Goal: Transaction & Acquisition: Purchase product/service

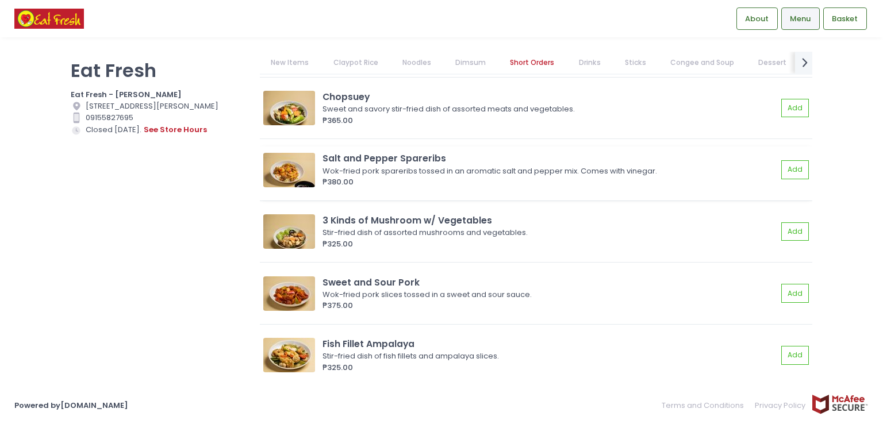
scroll to position [2873, 0]
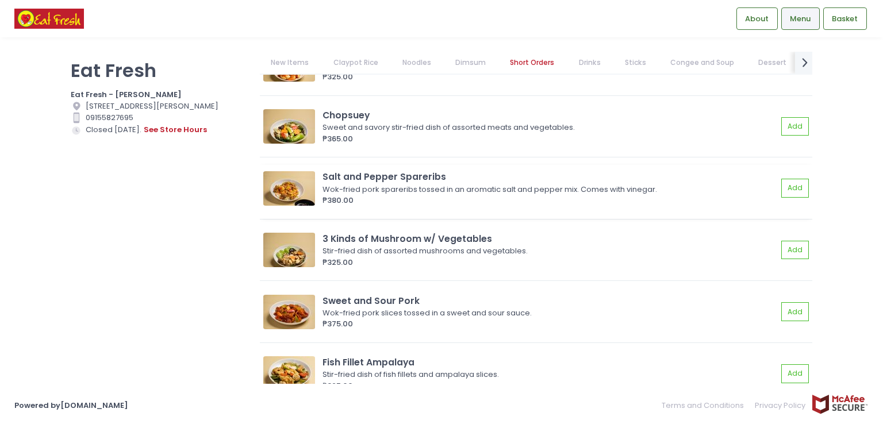
click at [288, 189] on img at bounding box center [289, 188] width 52 height 34
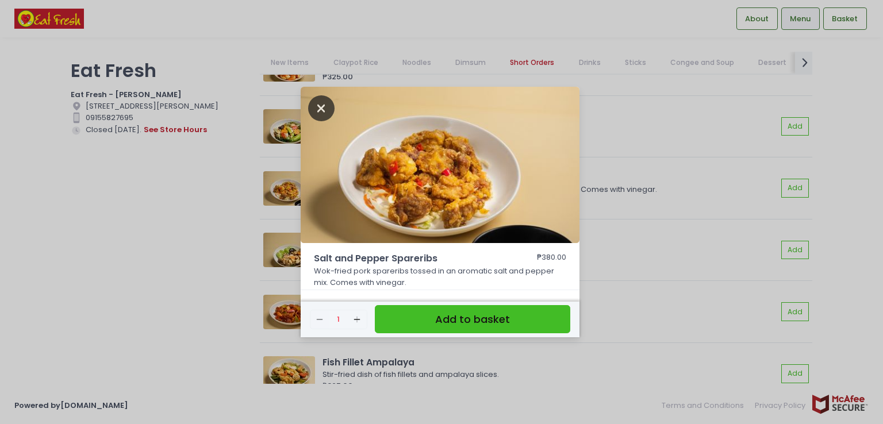
click at [325, 112] on icon "Close" at bounding box center [321, 108] width 26 height 26
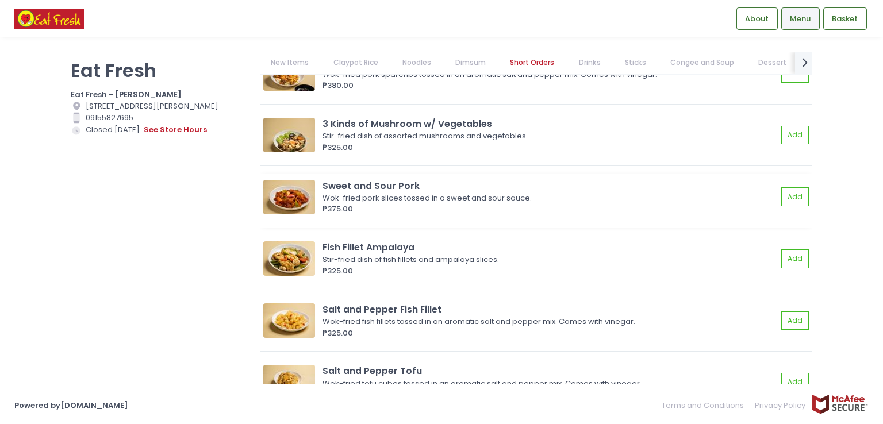
scroll to position [3103, 0]
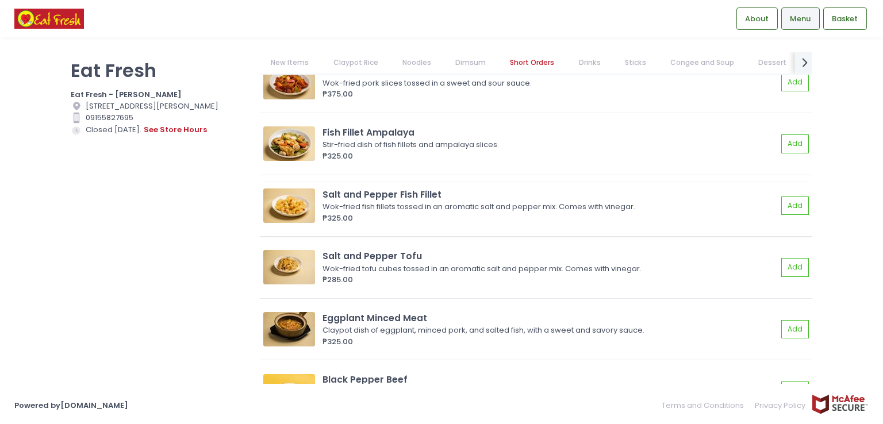
click at [301, 207] on img at bounding box center [289, 205] width 52 height 34
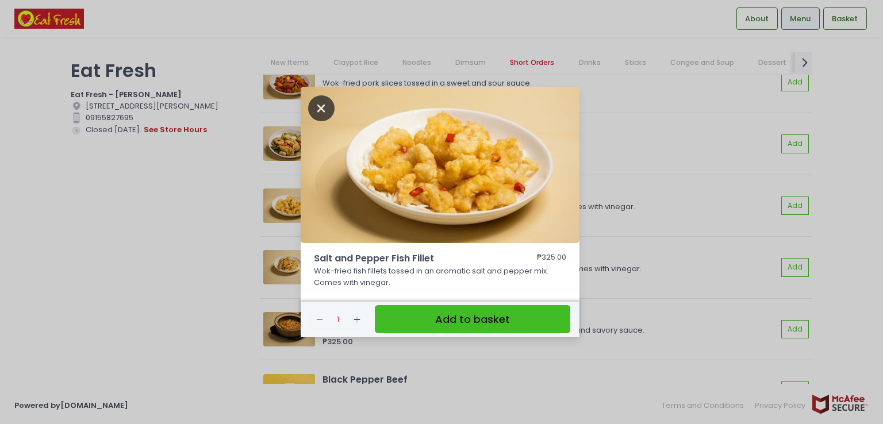
click at [323, 114] on icon "Close" at bounding box center [321, 108] width 26 height 26
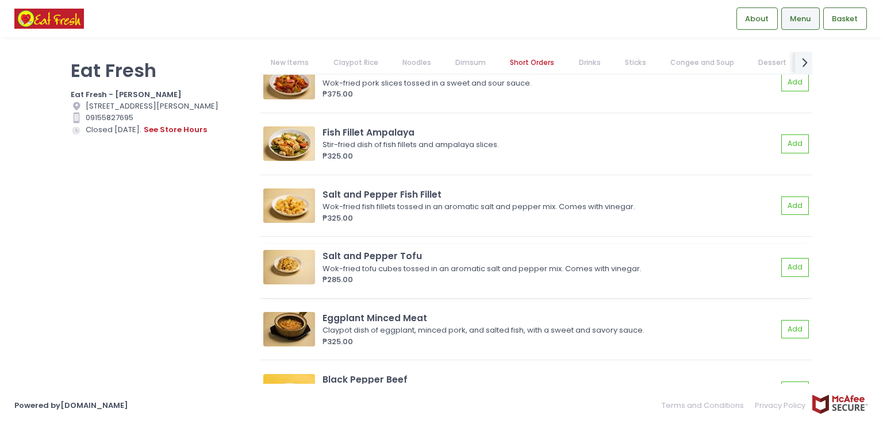
scroll to position [3218, 0]
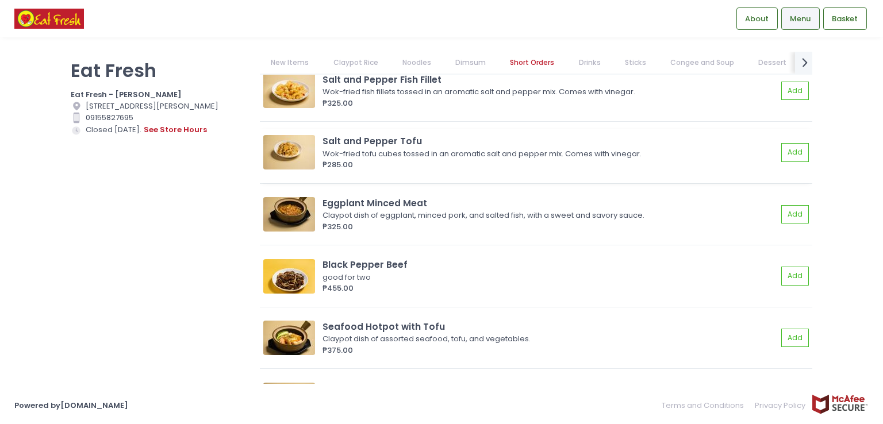
click at [294, 146] on img at bounding box center [289, 152] width 52 height 34
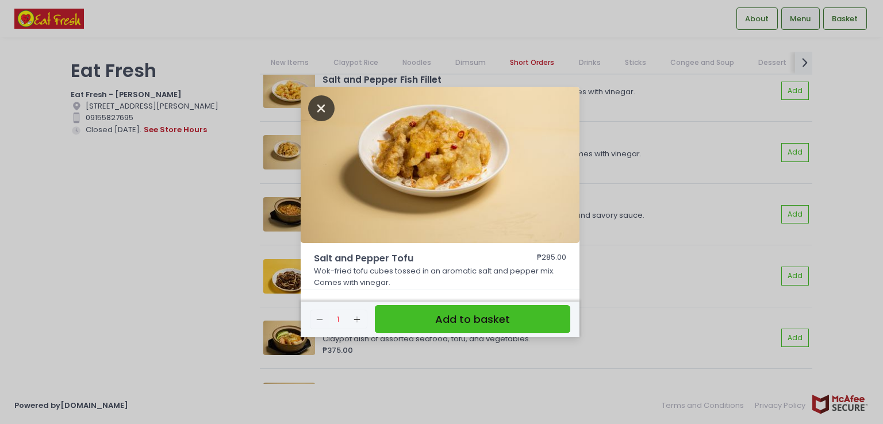
click at [322, 111] on icon "Close" at bounding box center [321, 108] width 26 height 26
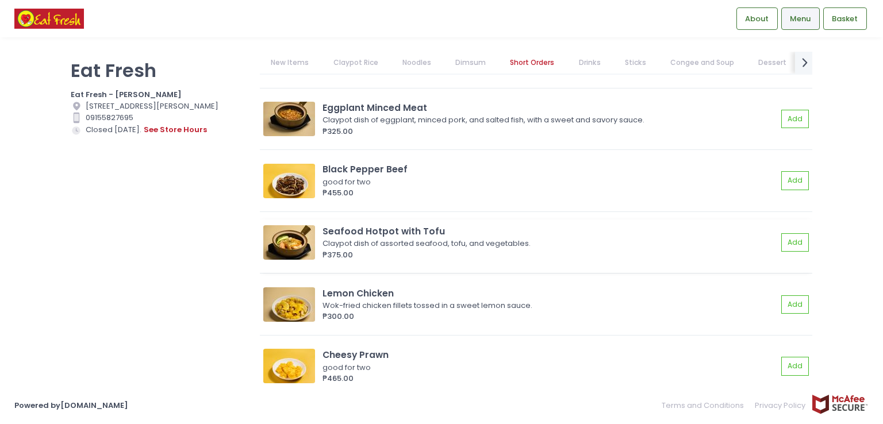
scroll to position [3333, 0]
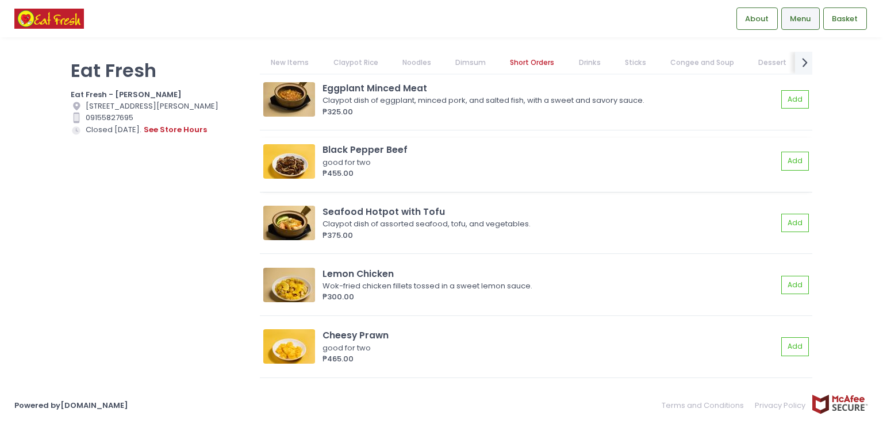
click at [286, 160] on img at bounding box center [289, 161] width 52 height 34
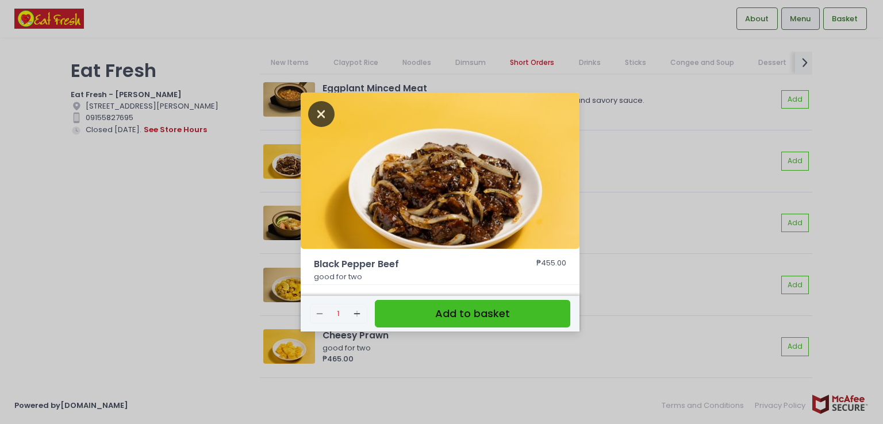
click at [322, 118] on icon "Close" at bounding box center [321, 114] width 26 height 26
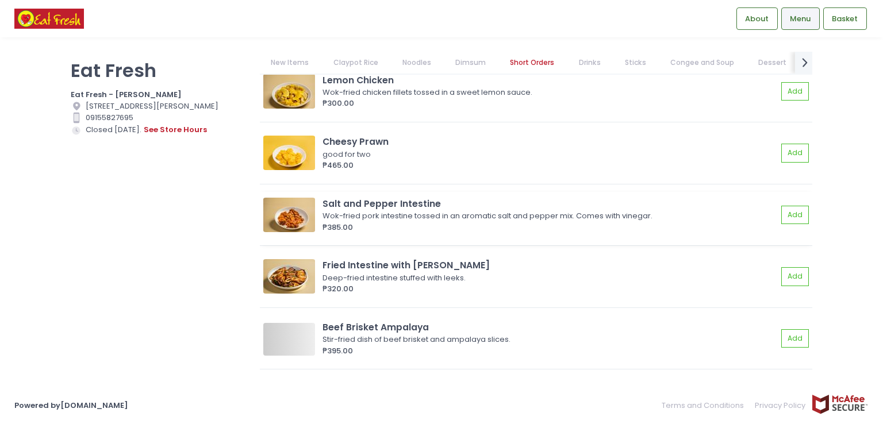
scroll to position [3563, 0]
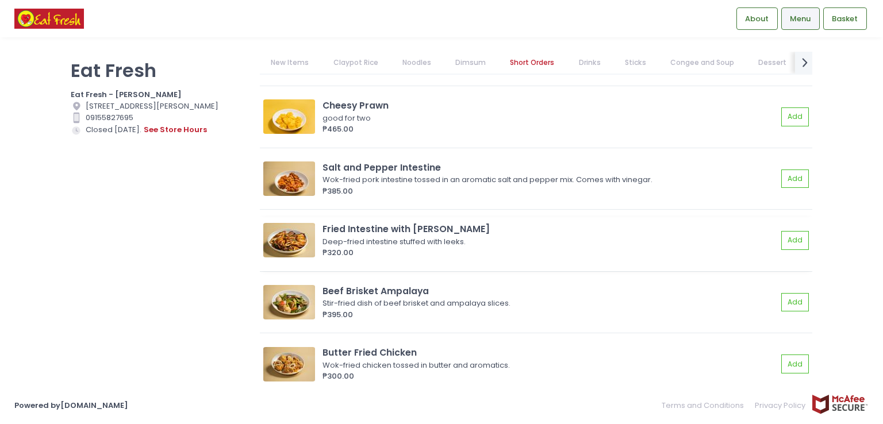
click at [296, 237] on img at bounding box center [289, 240] width 52 height 34
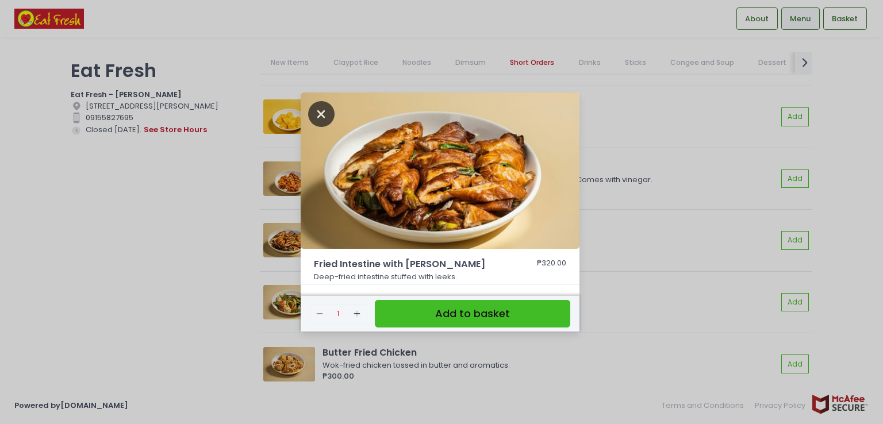
click at [324, 116] on icon "Close" at bounding box center [321, 114] width 26 height 26
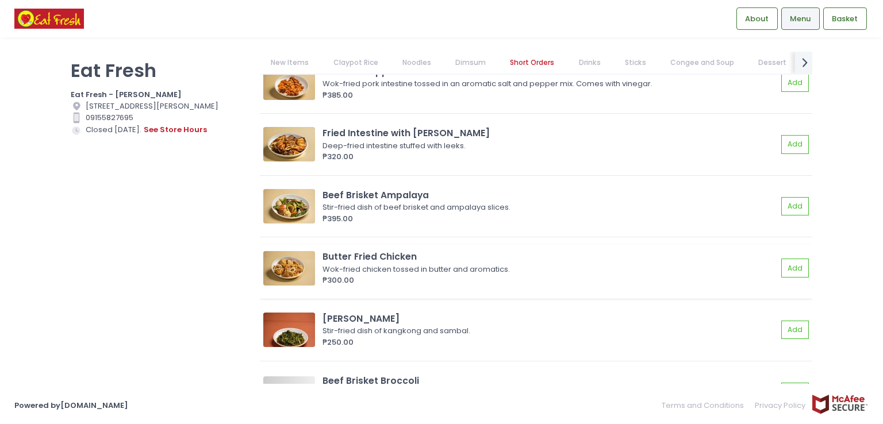
scroll to position [3678, 0]
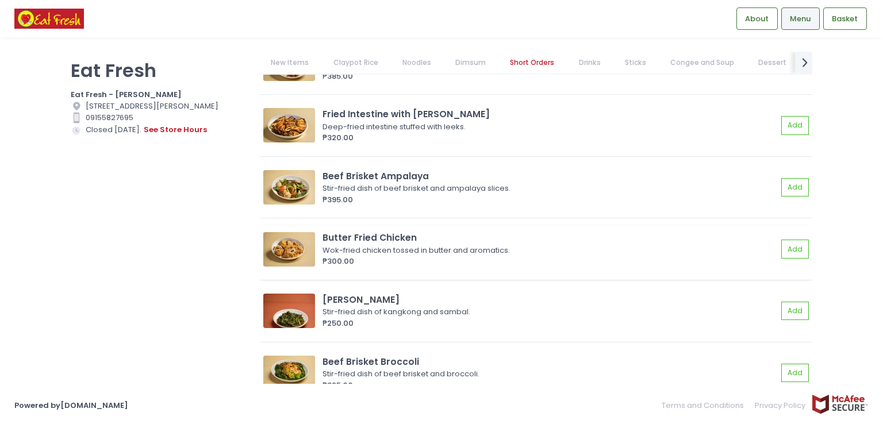
click at [290, 245] on img at bounding box center [289, 249] width 52 height 34
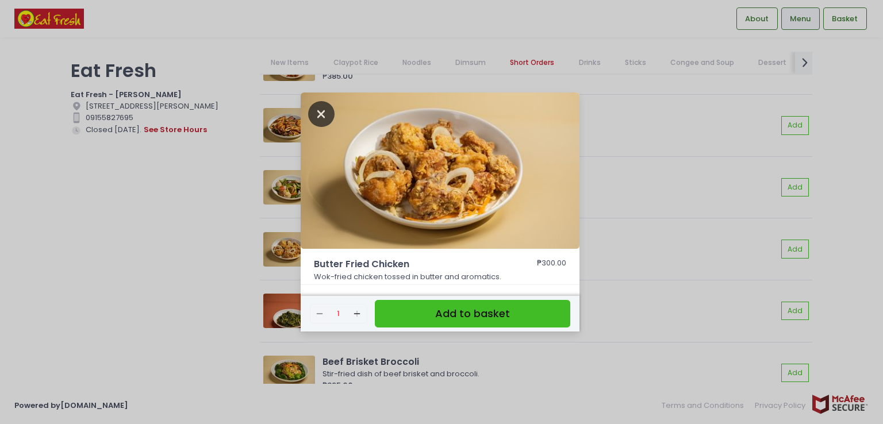
click at [319, 111] on icon "Close" at bounding box center [321, 114] width 26 height 26
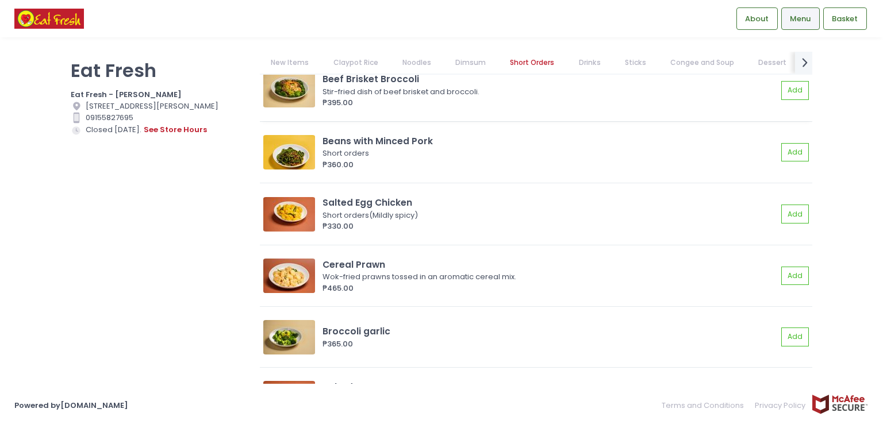
scroll to position [3907, 0]
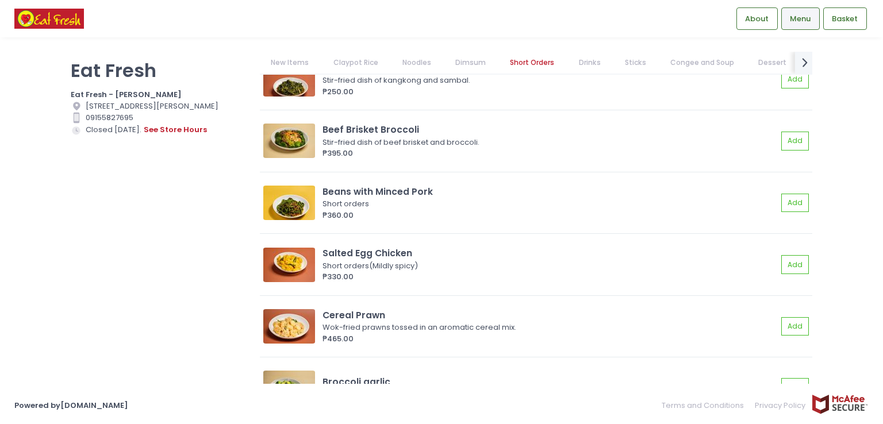
click at [342, 64] on link "Claypot Rice" at bounding box center [355, 63] width 67 height 22
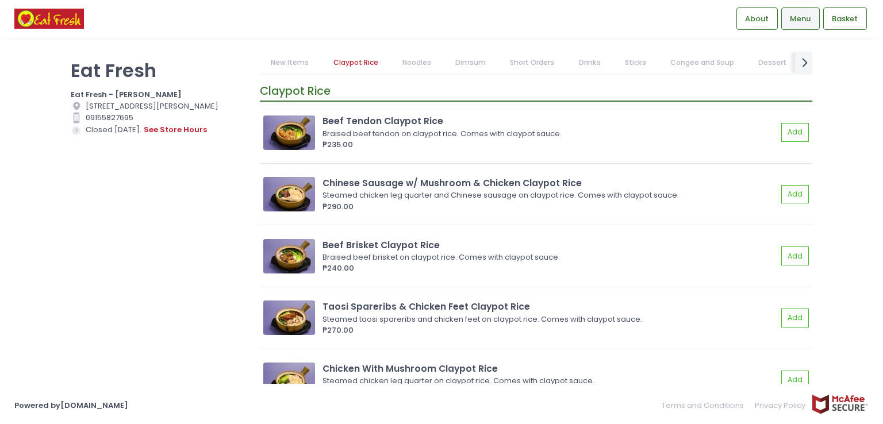
scroll to position [211, 0]
click at [299, 194] on img at bounding box center [289, 194] width 52 height 34
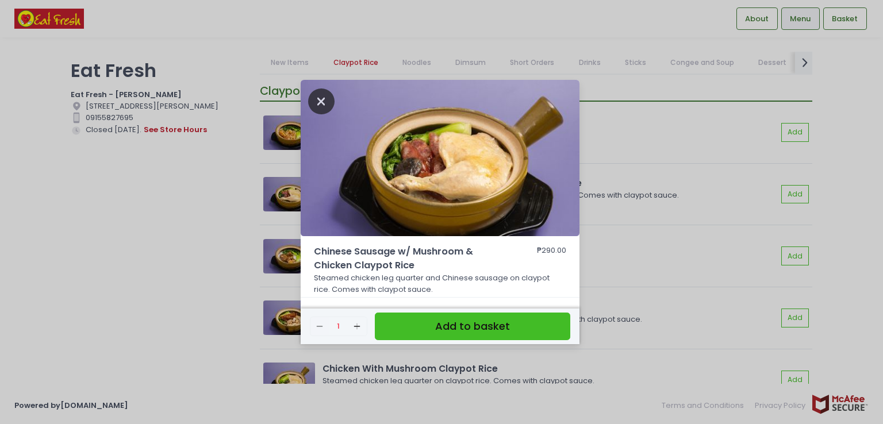
click at [325, 104] on icon "Close" at bounding box center [321, 101] width 26 height 26
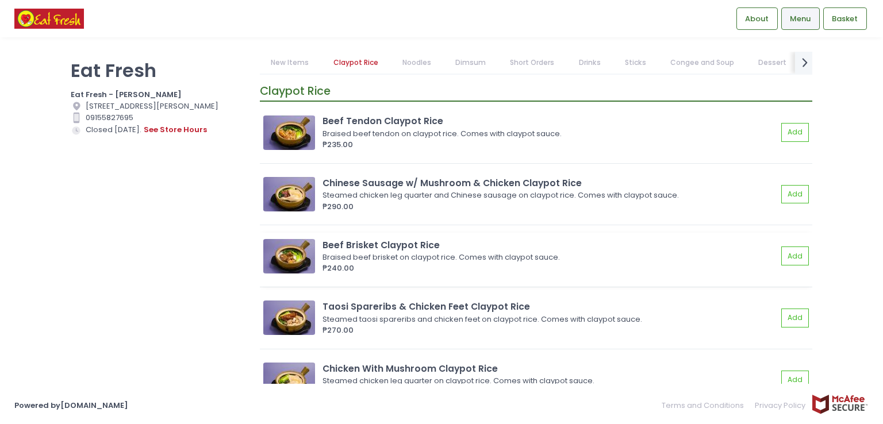
click at [290, 255] on img at bounding box center [289, 256] width 52 height 34
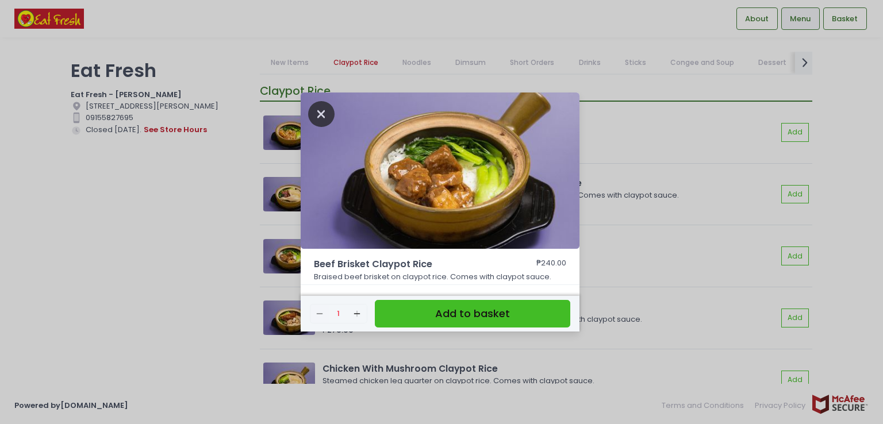
click at [326, 111] on icon "Close" at bounding box center [321, 114] width 26 height 26
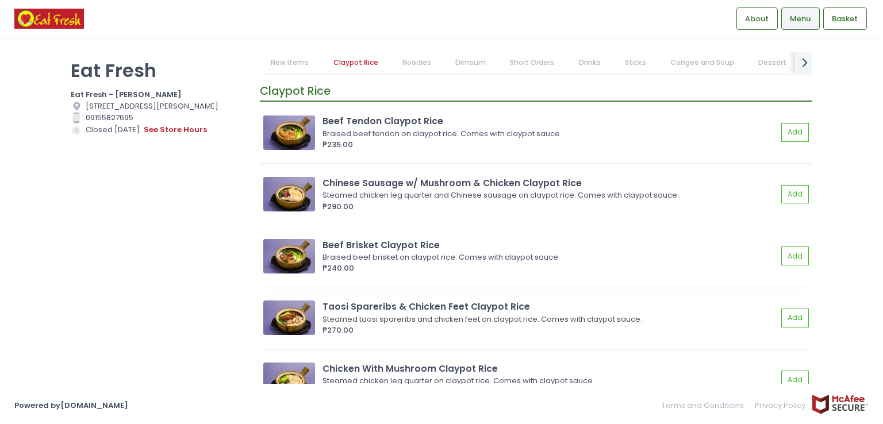
click at [303, 315] on img at bounding box center [289, 318] width 52 height 34
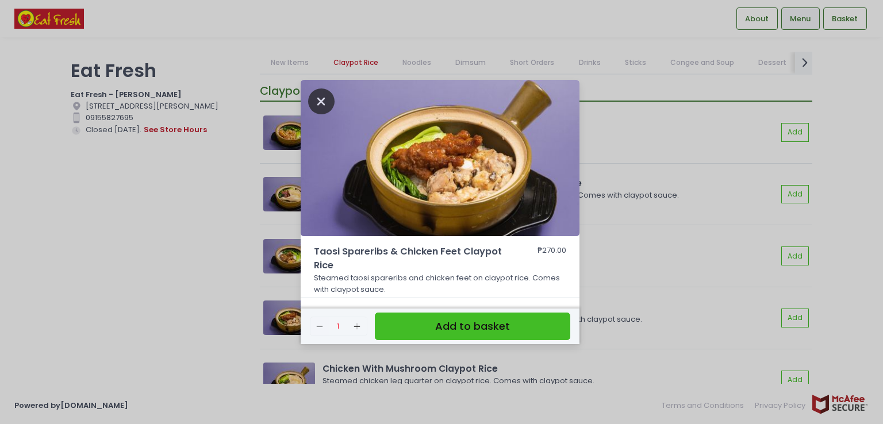
click at [321, 99] on icon "Close" at bounding box center [321, 101] width 26 height 26
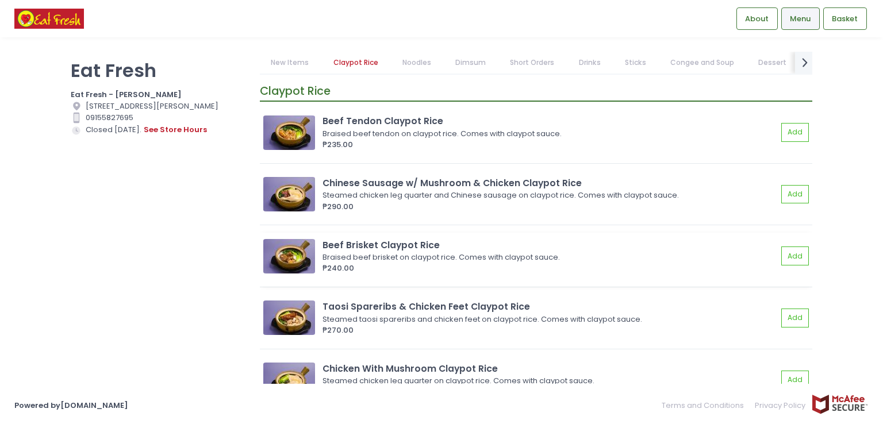
scroll to position [326, 0]
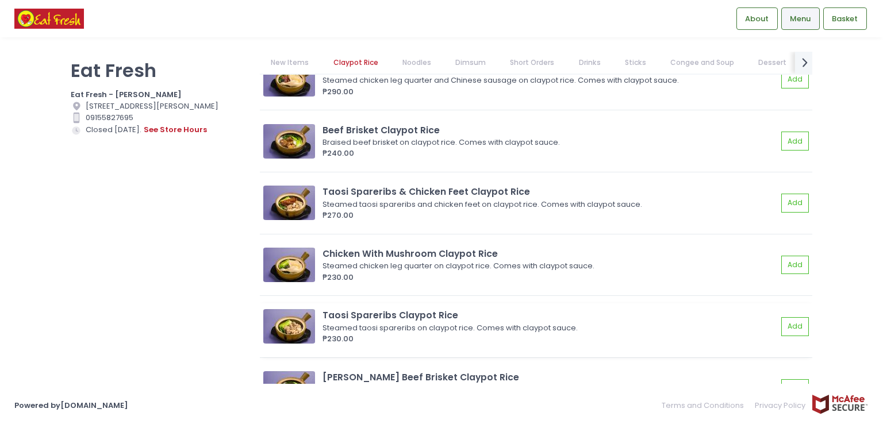
click at [299, 326] on img at bounding box center [289, 326] width 52 height 34
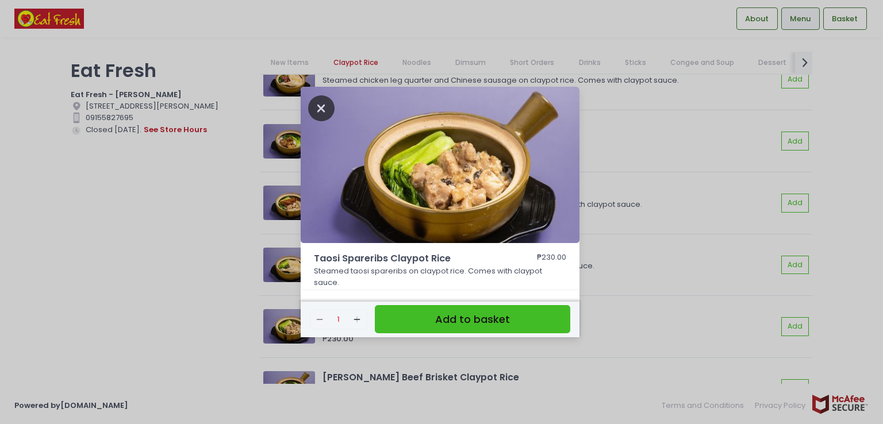
click at [318, 113] on icon "Close" at bounding box center [321, 108] width 26 height 26
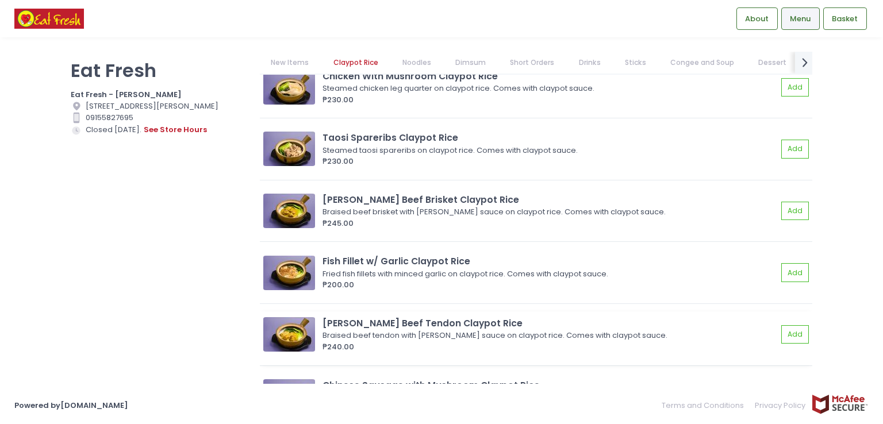
scroll to position [556, 0]
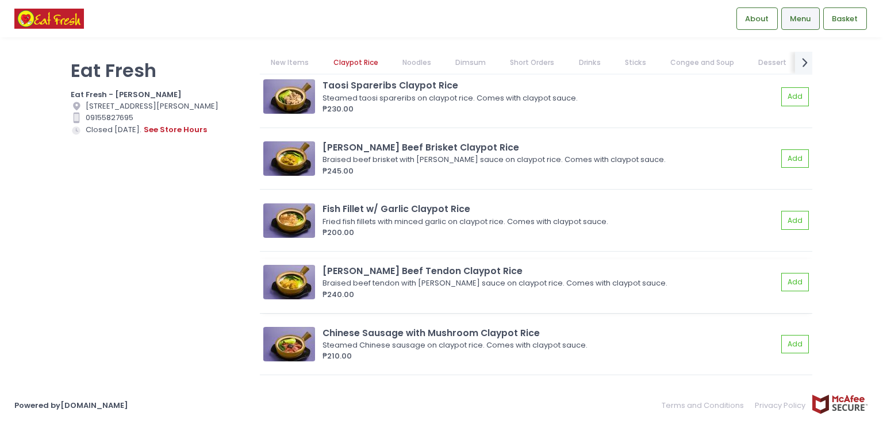
click at [298, 283] on img at bounding box center [289, 282] width 52 height 34
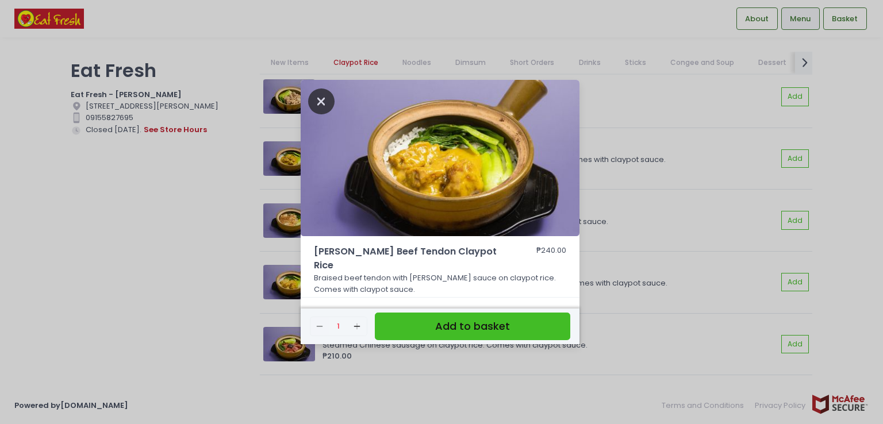
click at [319, 114] on icon "Close" at bounding box center [321, 101] width 26 height 26
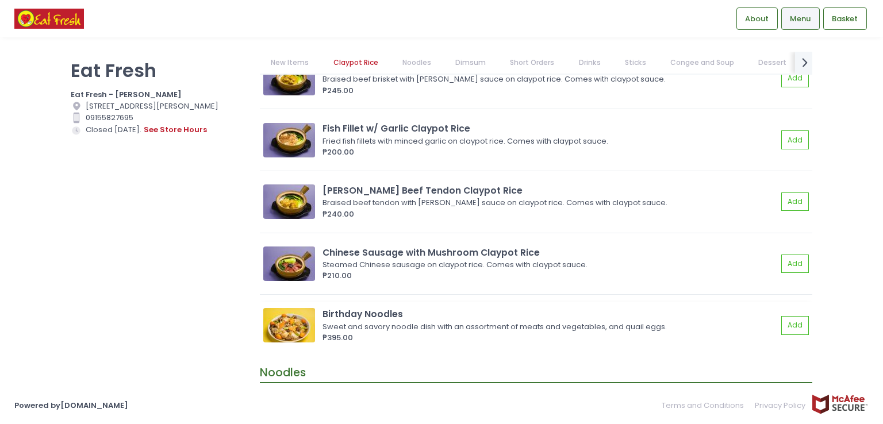
scroll to position [671, 0]
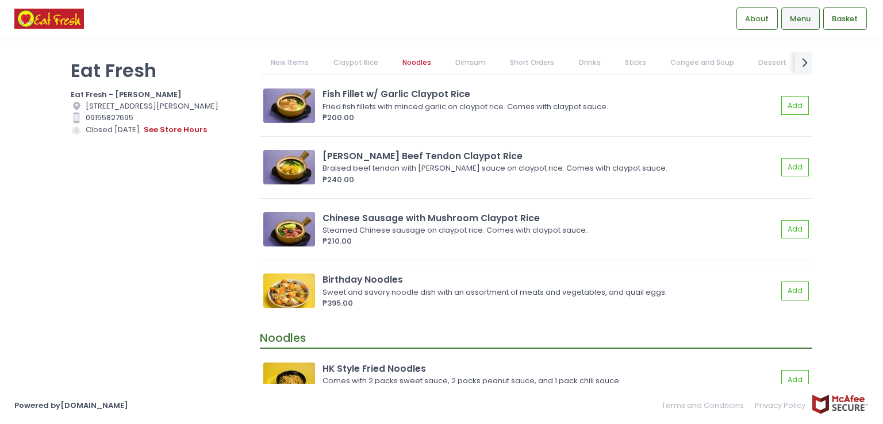
click at [309, 288] on img at bounding box center [289, 291] width 52 height 34
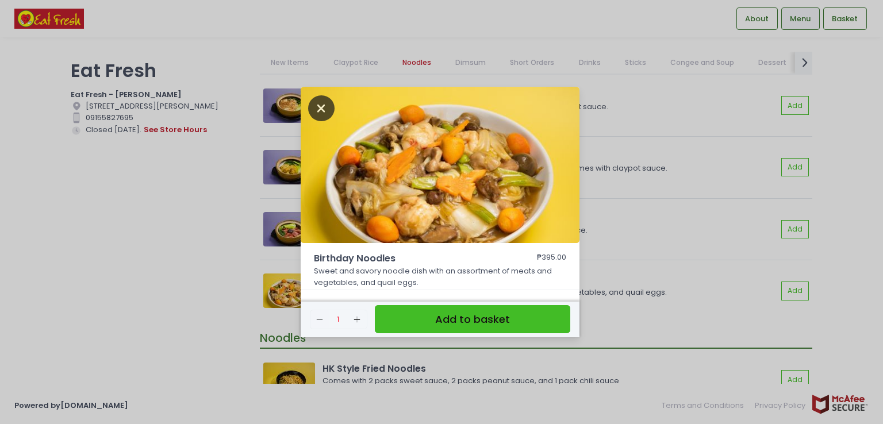
click at [315, 115] on icon "Close" at bounding box center [321, 108] width 26 height 26
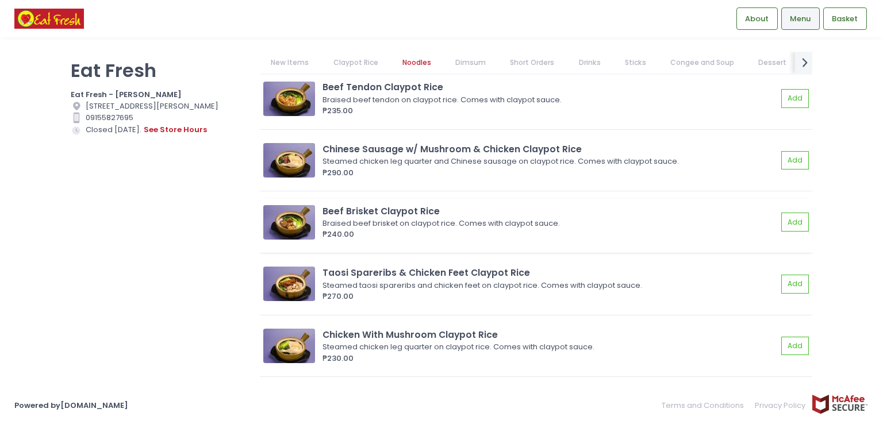
scroll to position [211, 0]
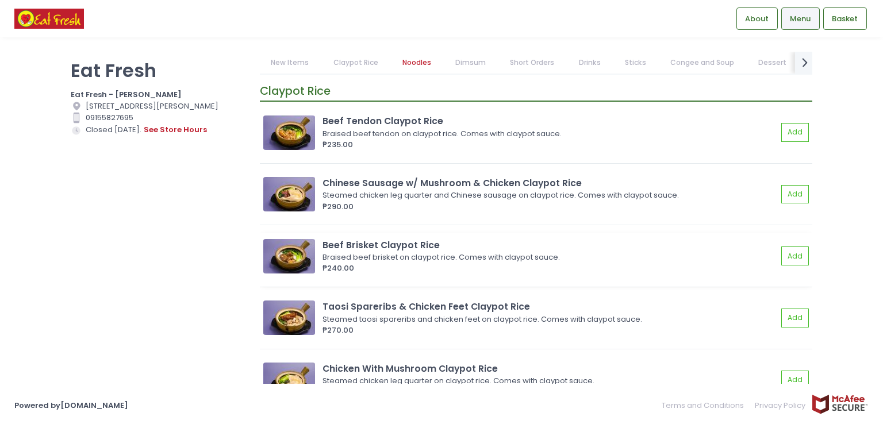
click at [284, 251] on img at bounding box center [289, 256] width 52 height 34
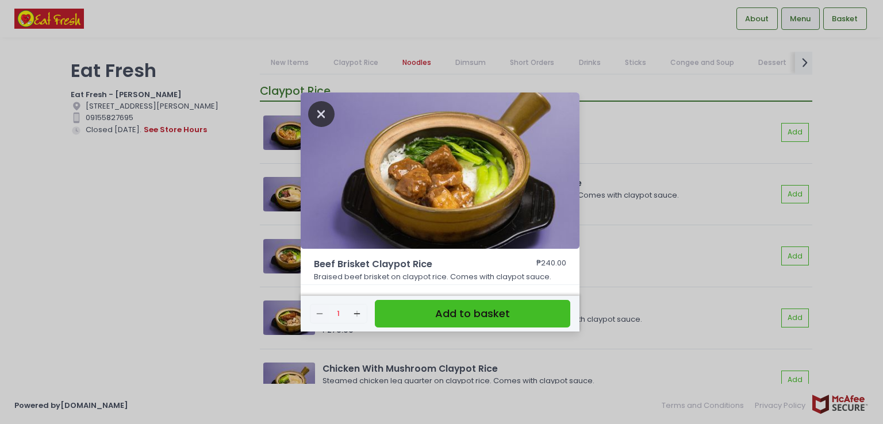
click at [321, 118] on icon "Close" at bounding box center [321, 114] width 26 height 26
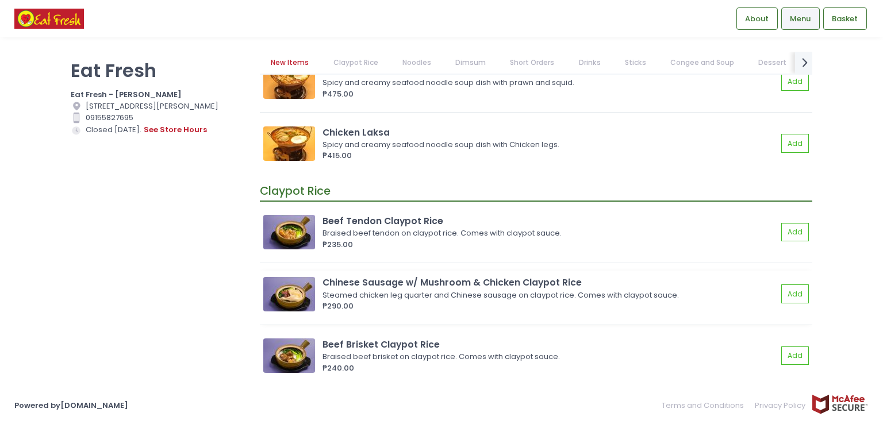
scroll to position [97, 0]
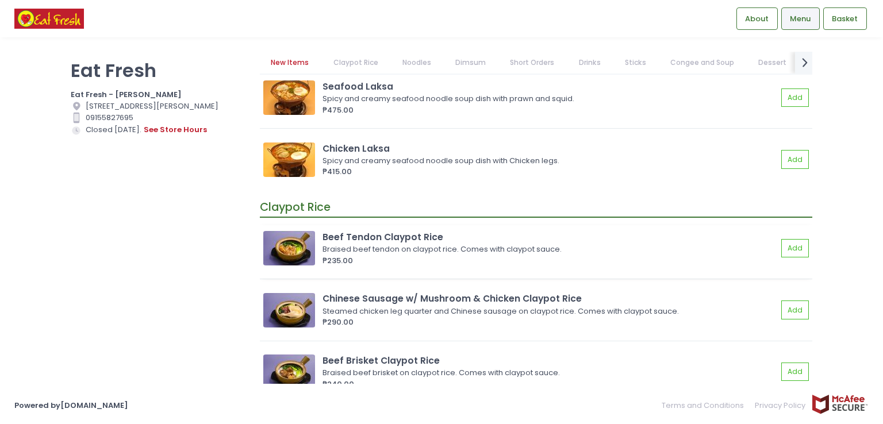
click at [301, 242] on img at bounding box center [289, 248] width 52 height 34
